Goal: Task Accomplishment & Management: Manage account settings

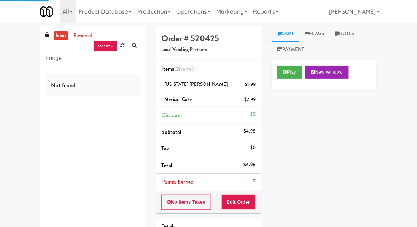
scroll to position [71, 0]
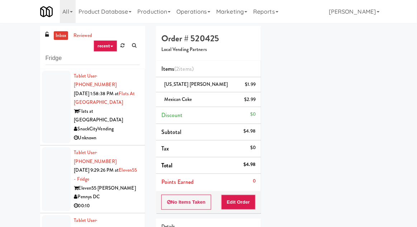
click at [53, 155] on div at bounding box center [56, 179] width 29 height 64
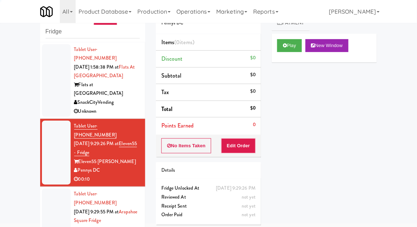
scroll to position [26, 0]
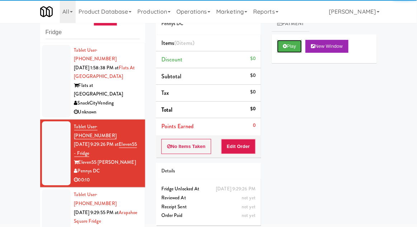
click at [302, 43] on button "Play" at bounding box center [289, 46] width 25 height 13
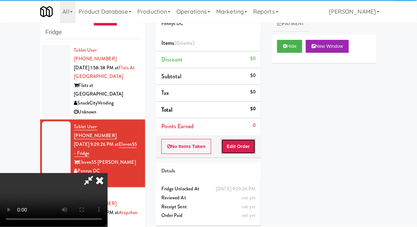
click at [243, 146] on button "Edit Order" at bounding box center [238, 146] width 35 height 15
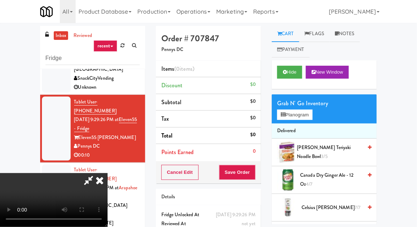
scroll to position [28, 0]
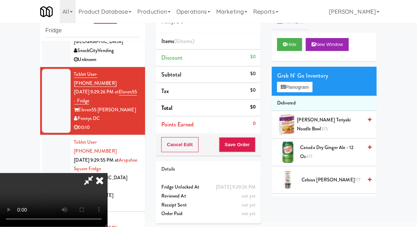
click at [346, 145] on span "Canada Dry Ginger Ale - 12 oz 4/7" at bounding box center [331, 152] width 62 height 18
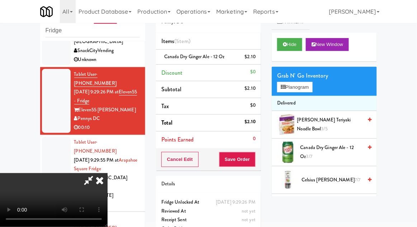
scroll to position [26, 0]
click at [347, 148] on span "Canada Dry Ginger Ale - 12 oz 3/7" at bounding box center [331, 152] width 62 height 18
click at [255, 158] on button "Save Order" at bounding box center [237, 159] width 37 height 15
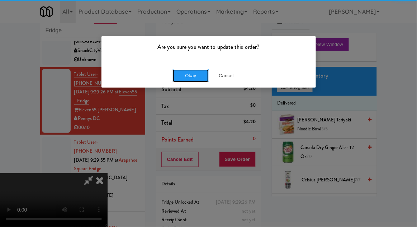
click at [186, 80] on button "Okay" at bounding box center [191, 75] width 36 height 13
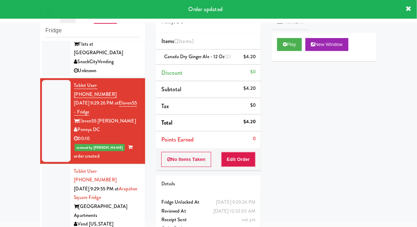
scroll to position [0, 0]
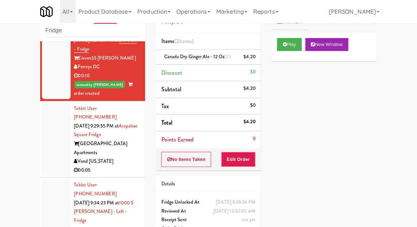
click at [48, 121] on div at bounding box center [56, 139] width 29 height 73
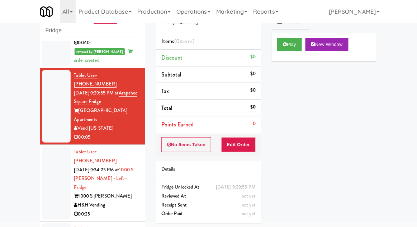
scroll to position [135, 0]
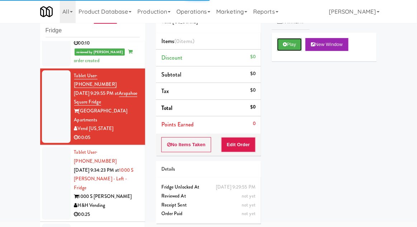
click at [287, 44] on button "Play" at bounding box center [289, 44] width 25 height 13
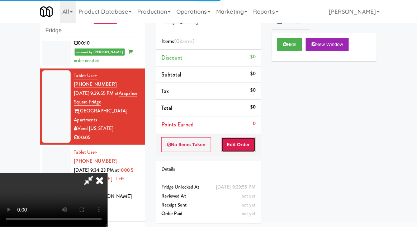
click at [241, 143] on button "Edit Order" at bounding box center [238, 144] width 35 height 15
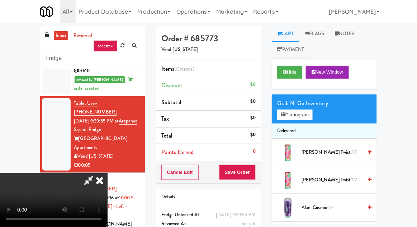
scroll to position [26, 0]
click at [283, 73] on button "Hide" at bounding box center [289, 72] width 25 height 13
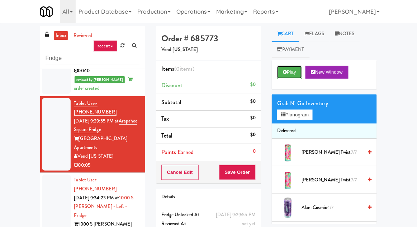
click at [284, 73] on icon at bounding box center [285, 72] width 4 height 5
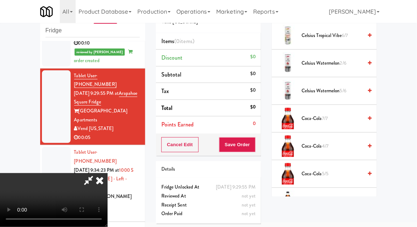
scroll to position [283, 0]
click at [335, 115] on span "Coca-Cola 7/7" at bounding box center [332, 117] width 61 height 9
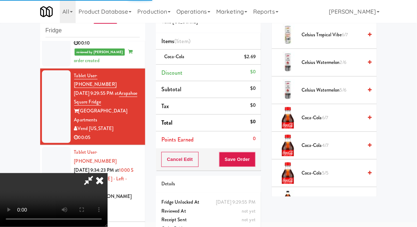
scroll to position [26, 0]
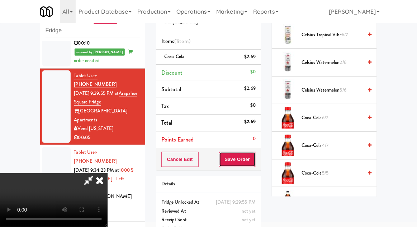
click at [252, 160] on button "Save Order" at bounding box center [237, 159] width 37 height 15
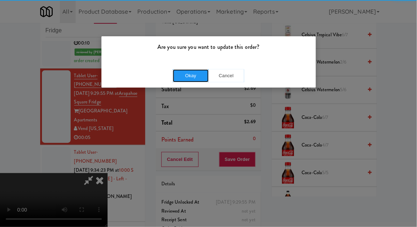
click at [190, 80] on button "Okay" at bounding box center [191, 75] width 36 height 13
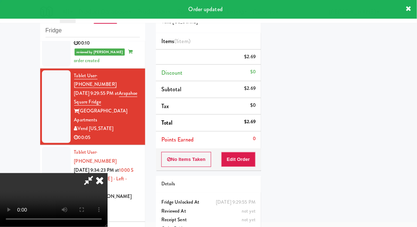
scroll to position [0, 0]
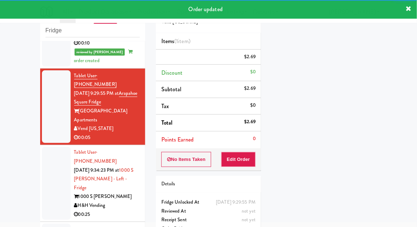
click at [41, 145] on li "Tablet User · (361) 215-4300 [DATE] 9:34:23 PM at 1000 S [PERSON_NAME] - Left -…" at bounding box center [92, 183] width 105 height 77
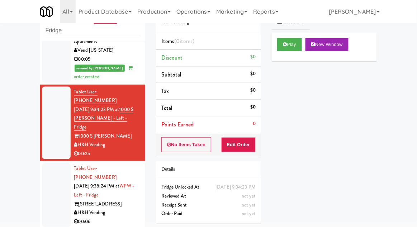
scroll to position [213, 0]
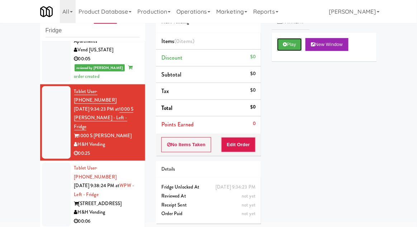
click at [294, 47] on button "Play" at bounding box center [289, 44] width 25 height 13
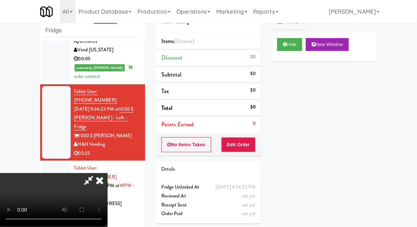
click at [246, 129] on li "Points Earned 0" at bounding box center [208, 124] width 105 height 16
click at [254, 140] on button "Edit Order" at bounding box center [238, 144] width 35 height 15
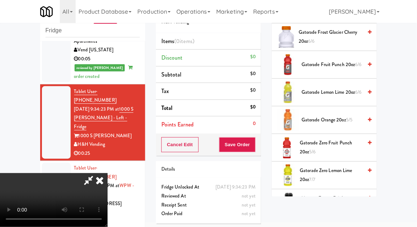
scroll to position [557, 0]
click at [334, 171] on span "Gatorade Zero Lemon Lime 20oz 7/7" at bounding box center [331, 175] width 63 height 18
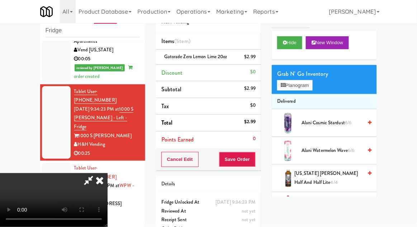
scroll to position [2, 0]
click at [350, 123] on span "6/6" at bounding box center [348, 122] width 6 height 7
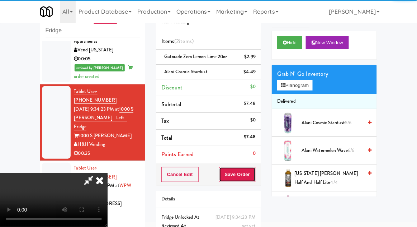
click at [253, 173] on button "Save Order" at bounding box center [237, 174] width 37 height 15
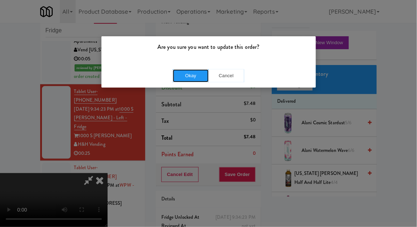
click at [182, 79] on button "Okay" at bounding box center [191, 75] width 36 height 13
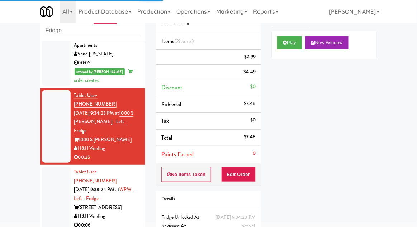
scroll to position [208, 0]
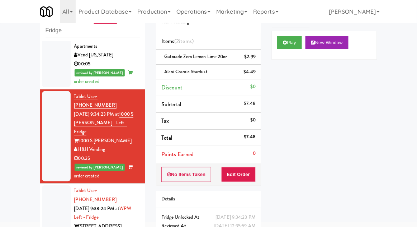
click at [53, 185] on div at bounding box center [56, 217] width 29 height 64
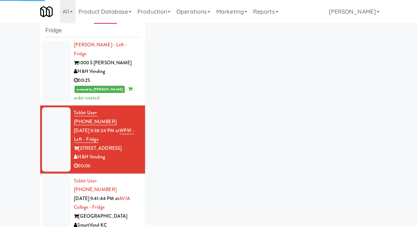
scroll to position [286, 0]
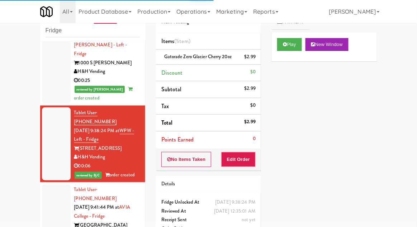
click at [48, 184] on div at bounding box center [56, 216] width 29 height 64
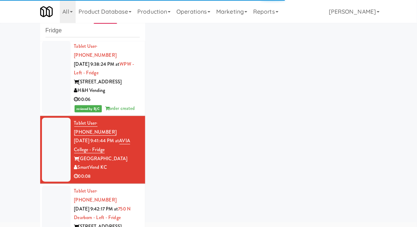
scroll to position [353, 0]
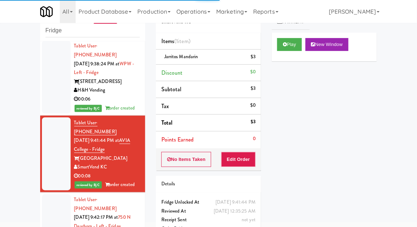
click at [58, 194] on div at bounding box center [56, 226] width 29 height 64
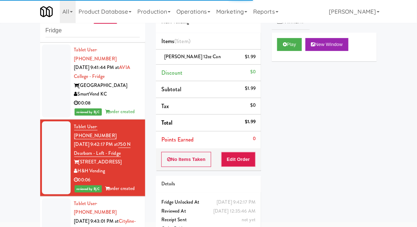
scroll to position [421, 0]
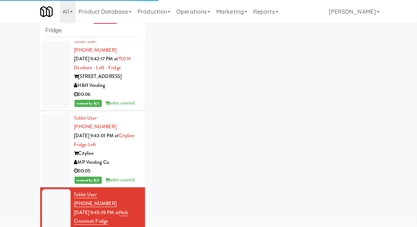
scroll to position [513, 0]
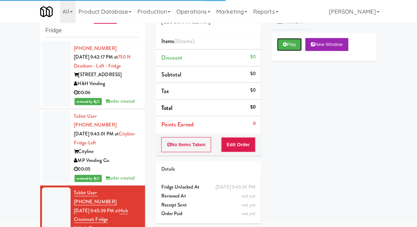
click at [284, 42] on icon at bounding box center [285, 44] width 4 height 5
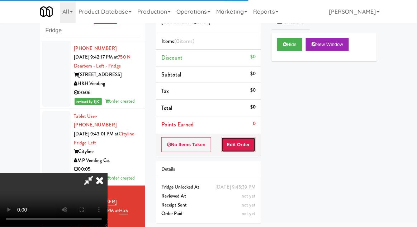
click at [235, 150] on button "Edit Order" at bounding box center [238, 144] width 35 height 15
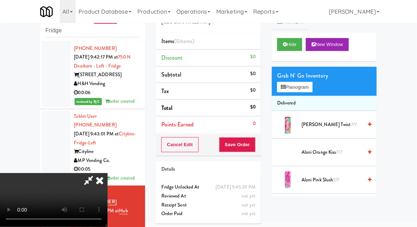
scroll to position [26, 0]
